Goal: Find specific page/section: Find specific page/section

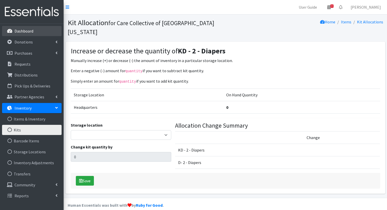
click at [49, 32] on link "Dashboard" at bounding box center [32, 31] width 60 height 10
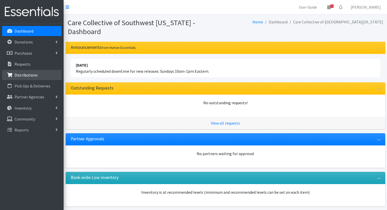
click at [55, 71] on link "Distributions" at bounding box center [32, 75] width 60 height 10
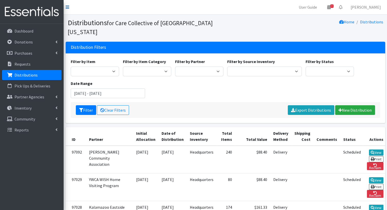
click at [67, 7] on icon at bounding box center [68, 7] width 4 height 4
